Goal: Check status: Check status

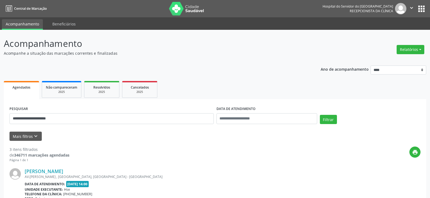
click at [320, 115] on button "Filtrar" at bounding box center [328, 119] width 17 height 9
click at [57, 174] on link "[PERSON_NAME]" at bounding box center [44, 172] width 39 height 6
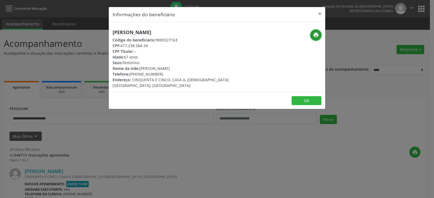
click at [317, 40] on button "print" at bounding box center [316, 35] width 11 height 11
click at [320, 14] on button "×" at bounding box center [320, 13] width 11 height 13
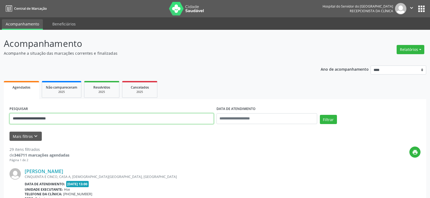
drag, startPoint x: 77, startPoint y: 117, endPoint x: 0, endPoint y: 123, distance: 76.8
type input "**********"
click at [320, 115] on button "Filtrar" at bounding box center [328, 119] width 17 height 9
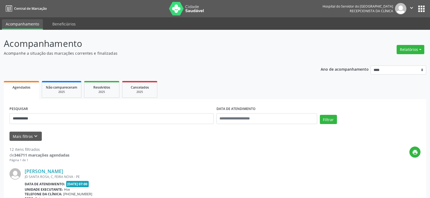
click at [80, 169] on div "[PERSON_NAME]" at bounding box center [182, 172] width 315 height 6
click at [63, 173] on link "[PERSON_NAME]" at bounding box center [44, 172] width 39 height 6
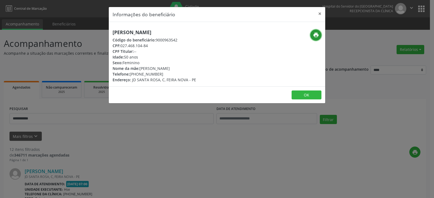
click at [316, 37] on icon "print" at bounding box center [316, 35] width 6 height 6
drag, startPoint x: 139, startPoint y: 75, endPoint x: 178, endPoint y: 75, distance: 39.6
click at [178, 75] on div "Telefone: [PHONE_NUMBER]" at bounding box center [155, 74] width 84 height 6
copy div "99221-4976"
